Goal: Task Accomplishment & Management: Manage account settings

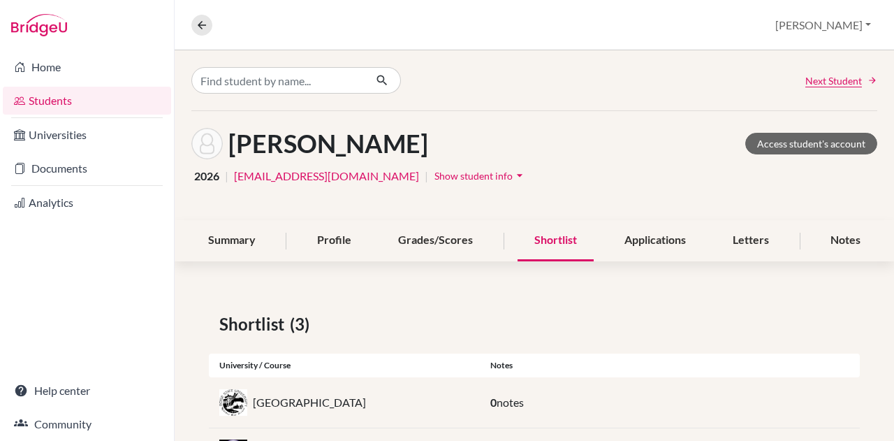
scroll to position [123, 0]
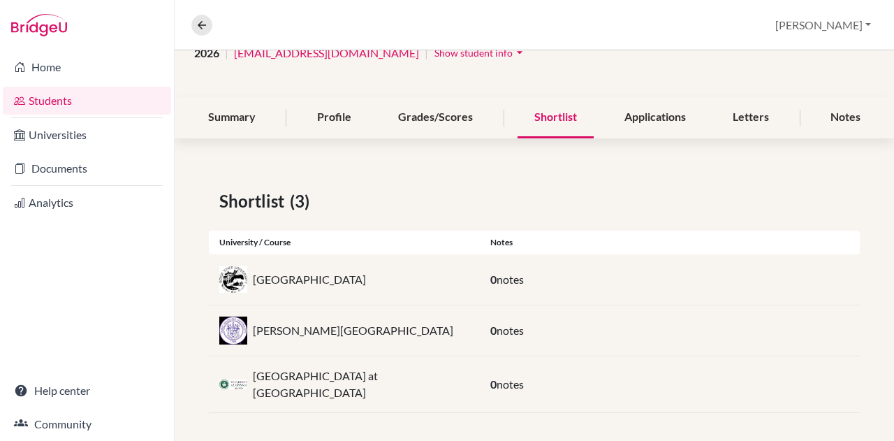
click at [238, 272] on img at bounding box center [233, 279] width 28 height 27
click at [324, 125] on div "Profile" at bounding box center [334, 117] width 68 height 41
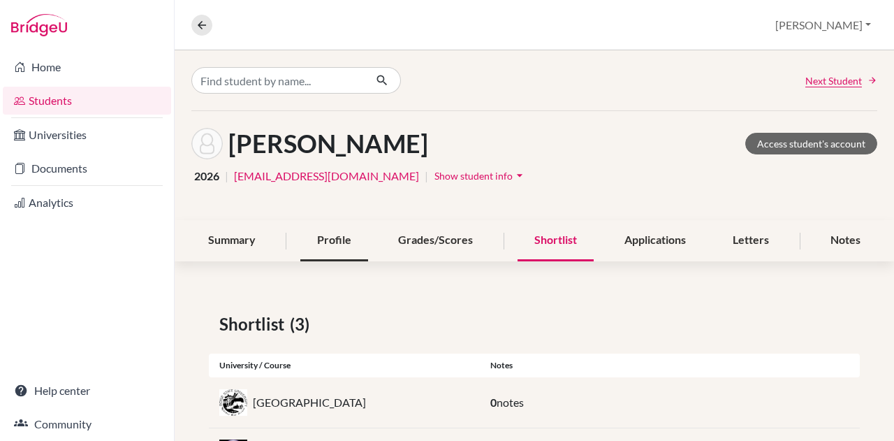
click at [349, 239] on div "Profile" at bounding box center [334, 240] width 68 height 41
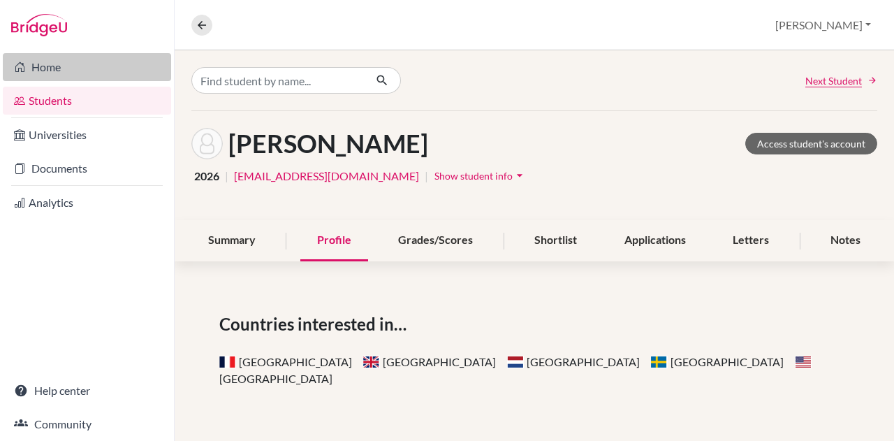
click at [43, 76] on link "Home" at bounding box center [87, 67] width 168 height 28
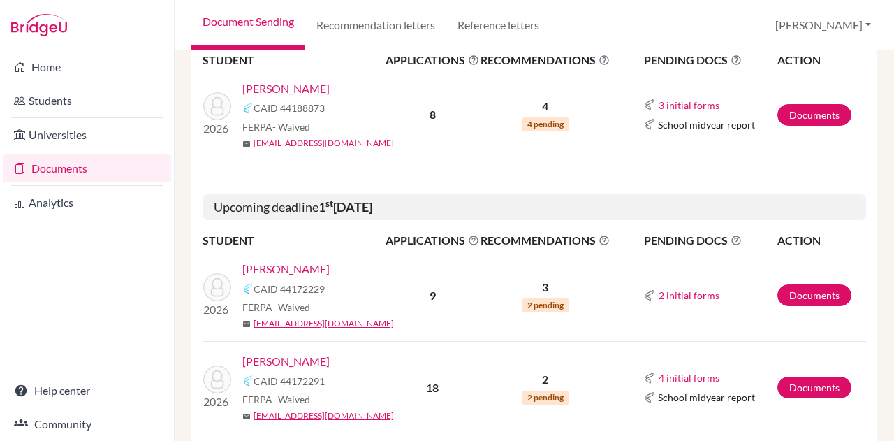
scroll to position [298, 0]
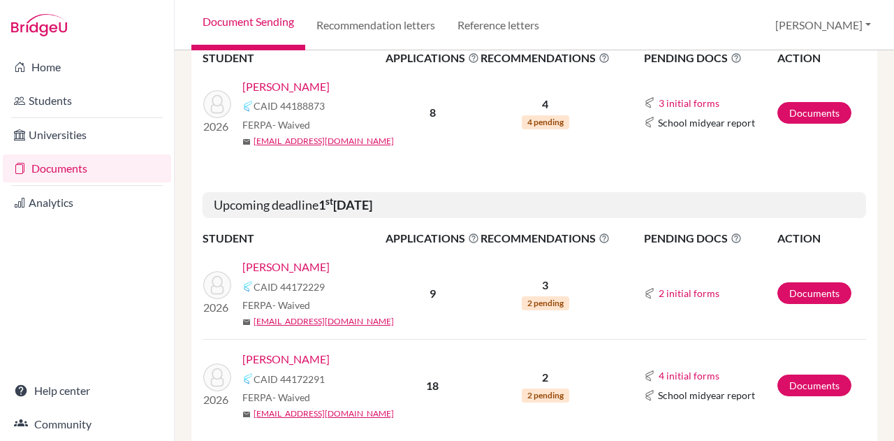
click at [283, 263] on link "[PERSON_NAME]" at bounding box center [285, 267] width 87 height 17
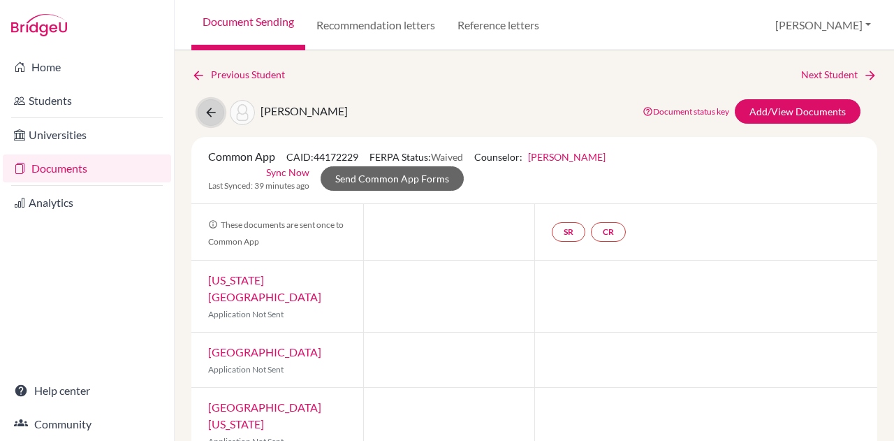
click at [205, 112] on icon at bounding box center [211, 112] width 14 height 14
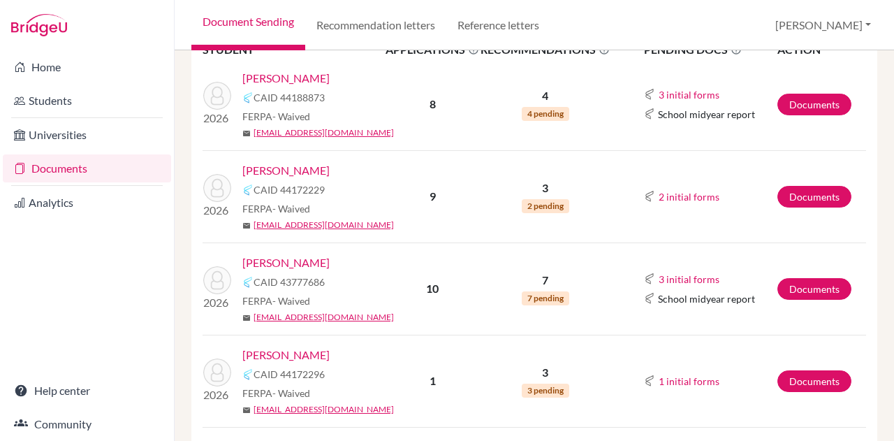
scroll to position [241, 0]
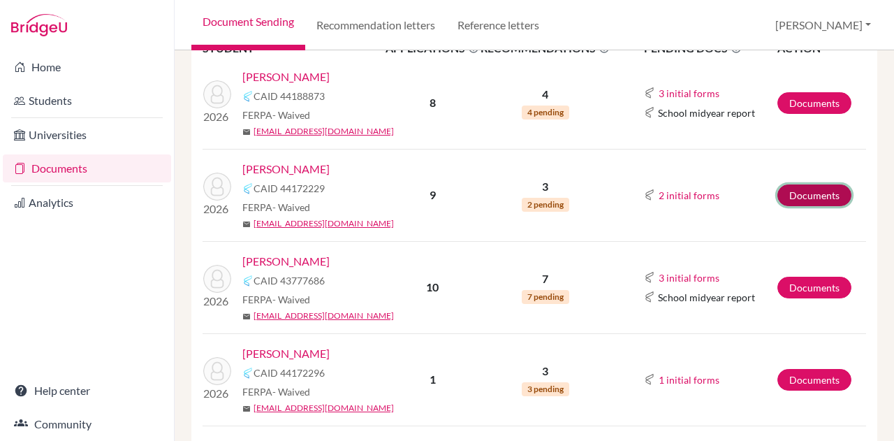
click at [787, 201] on link "Documents" at bounding box center [815, 195] width 74 height 22
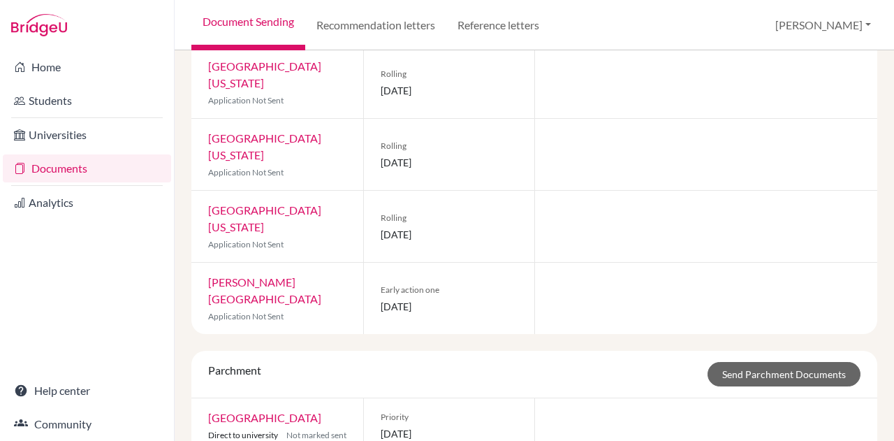
scroll to position [446, 0]
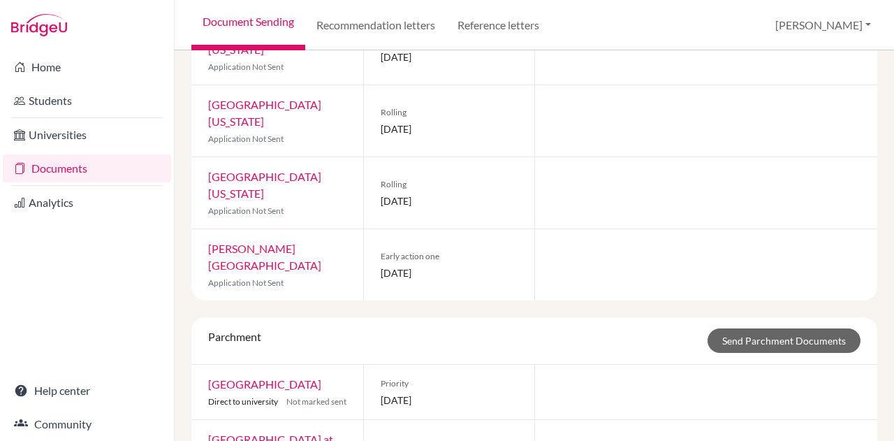
click at [285, 377] on link "[GEOGRAPHIC_DATA]" at bounding box center [264, 383] width 113 height 13
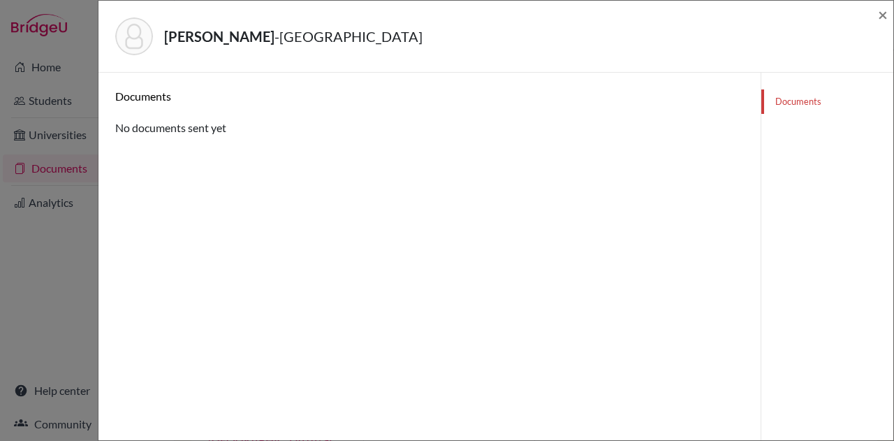
click at [162, 94] on h6 "Documents" at bounding box center [429, 95] width 629 height 13
click at [188, 131] on div "Documents No documents sent yet" at bounding box center [429, 112] width 629 height 47
click at [880, 20] on span "×" at bounding box center [883, 14] width 10 height 20
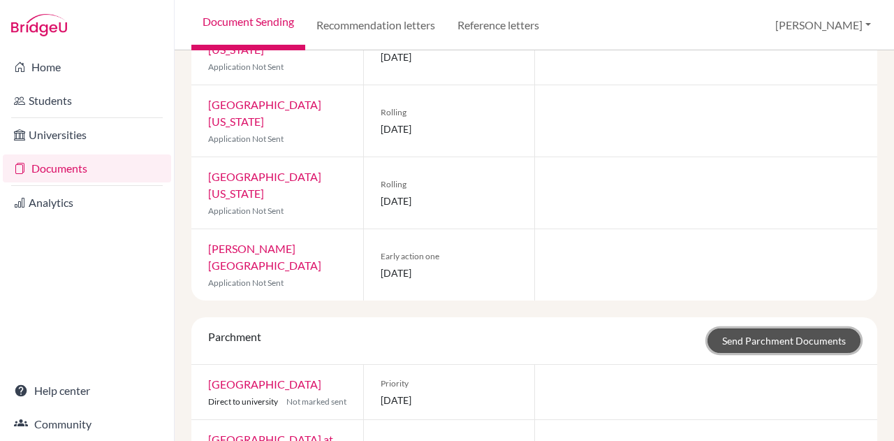
click at [826, 328] on link "Send Parchment Documents" at bounding box center [784, 340] width 153 height 24
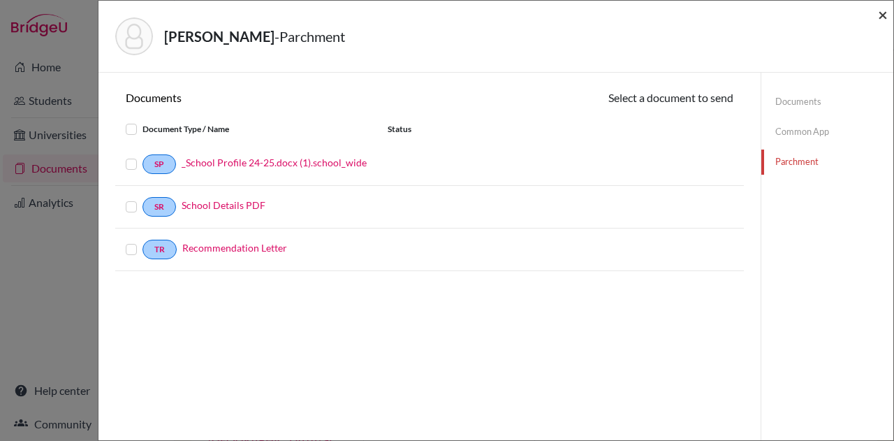
click at [884, 17] on span "×" at bounding box center [883, 14] width 10 height 20
